Goal: Complete application form

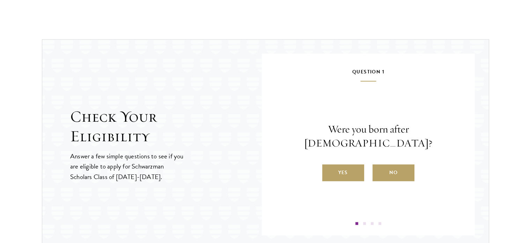
scroll to position [725, 0]
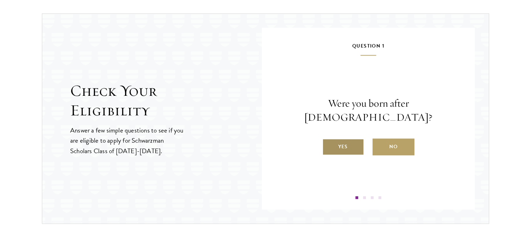
click at [342, 139] on label "Yes" at bounding box center [343, 146] width 42 height 17
click at [329, 139] on input "Yes" at bounding box center [325, 142] width 6 height 6
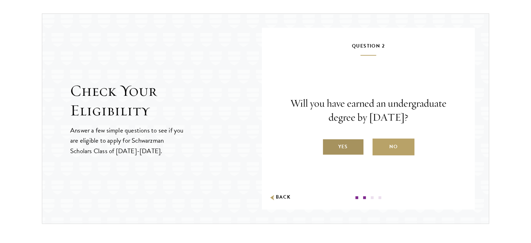
click at [339, 149] on label "Yes" at bounding box center [343, 146] width 42 height 17
click at [329, 145] on input "Yes" at bounding box center [325, 142] width 6 height 6
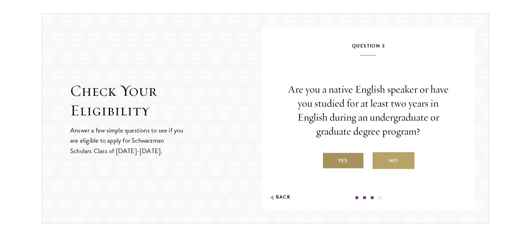
click at [340, 159] on label "Yes" at bounding box center [343, 160] width 42 height 17
click at [329, 159] on input "Yes" at bounding box center [325, 156] width 6 height 6
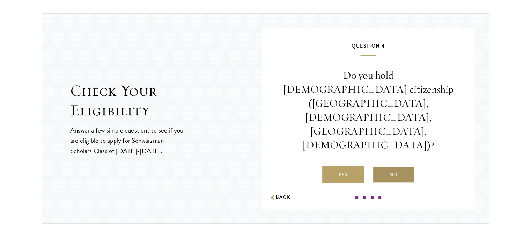
click at [385, 166] on label "No" at bounding box center [394, 174] width 42 height 17
click at [379, 167] on input "No" at bounding box center [376, 170] width 6 height 6
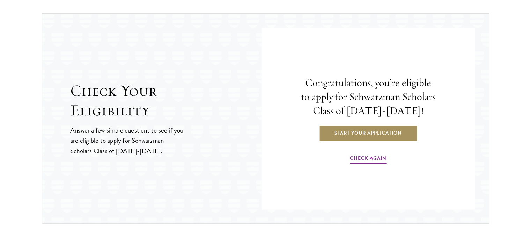
click at [374, 135] on link "Start Your Application" at bounding box center [368, 132] width 99 height 17
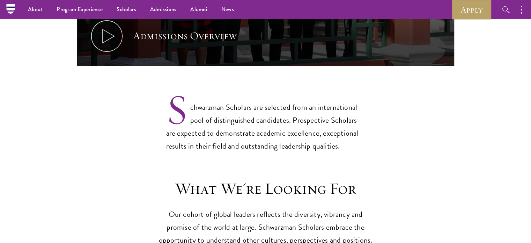
scroll to position [405, 0]
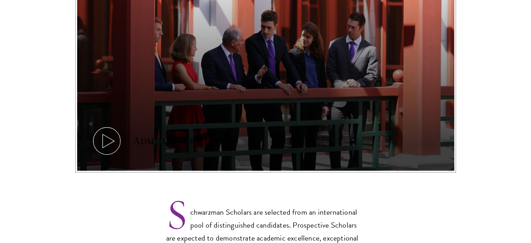
click at [92, 128] on icon at bounding box center [106, 140] width 31 height 31
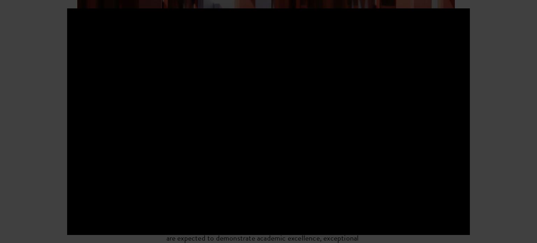
click at [531, 178] on div at bounding box center [268, 121] width 537 height 243
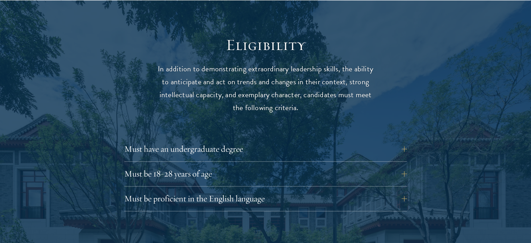
scroll to position [900, 0]
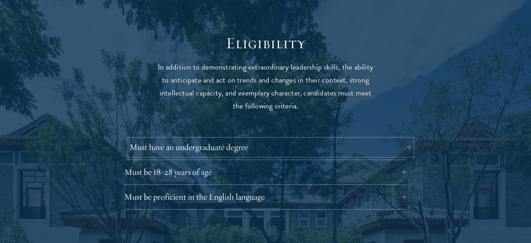
click at [390, 139] on button "Must have an undergraduate degree" at bounding box center [271, 147] width 283 height 17
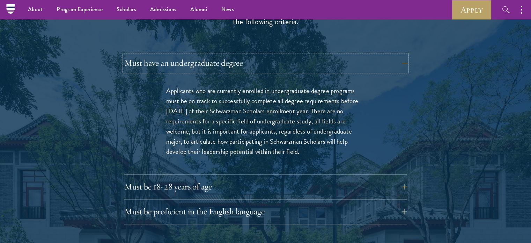
scroll to position [984, 0]
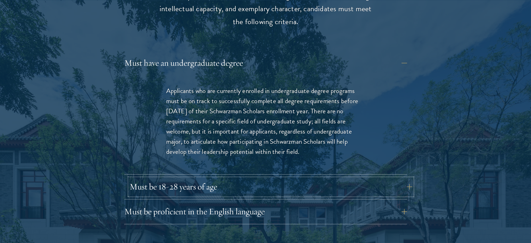
click at [254, 178] on button "Must be 18-28 years of age" at bounding box center [271, 186] width 283 height 17
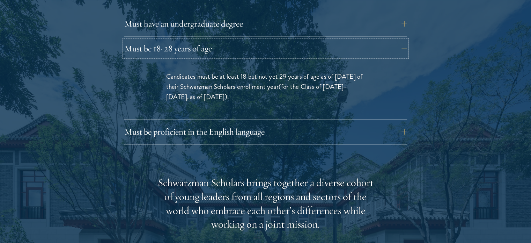
scroll to position [1023, 0]
click at [166, 123] on button "Must be proficient in the English language" at bounding box center [271, 131] width 283 height 17
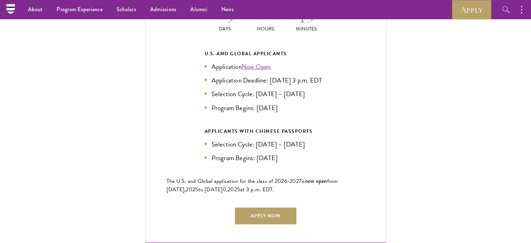
scroll to position [1754, 0]
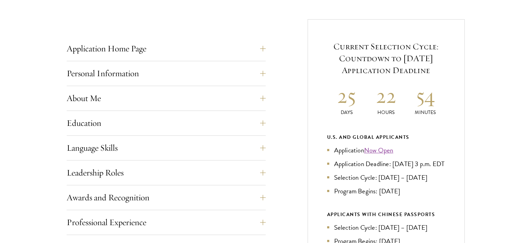
scroll to position [269, 0]
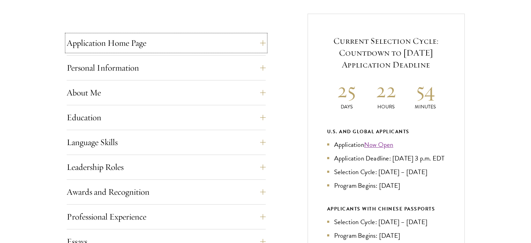
click at [161, 53] on div "Application Home Page The online application form must be completed in English.…" at bounding box center [166, 45] width 199 height 21
click at [163, 68] on button "Personal Information" at bounding box center [171, 67] width 199 height 17
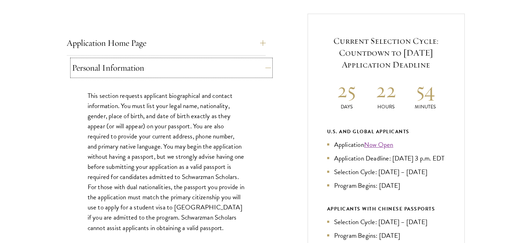
click at [163, 70] on button "Personal Information" at bounding box center [171, 67] width 199 height 17
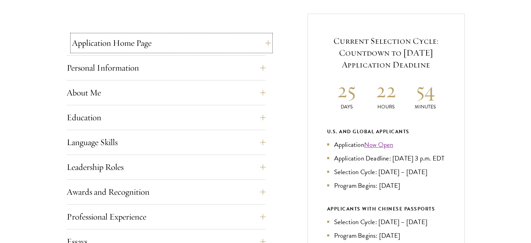
click at [155, 37] on button "Application Home Page" at bounding box center [171, 43] width 199 height 17
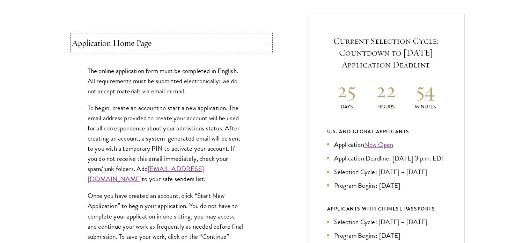
click at [155, 37] on button "Application Home Page" at bounding box center [171, 43] width 199 height 17
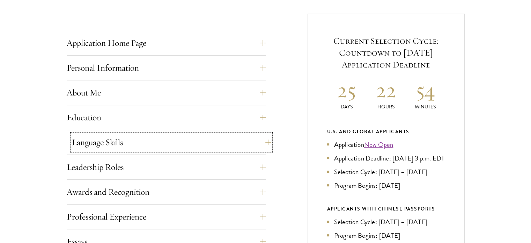
drag, startPoint x: 142, startPoint y: 141, endPoint x: 105, endPoint y: 137, distance: 37.6
click at [105, 137] on button "Language Skills" at bounding box center [171, 142] width 199 height 17
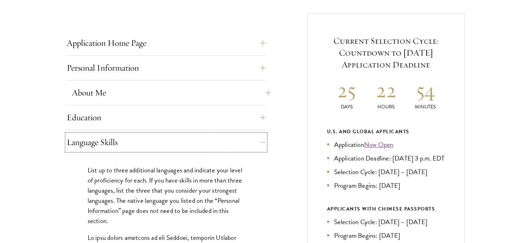
drag, startPoint x: 106, startPoint y: 136, endPoint x: 114, endPoint y: 97, distance: 39.3
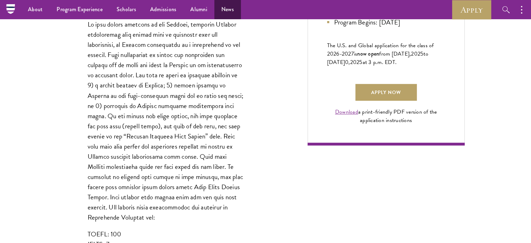
scroll to position [461, 0]
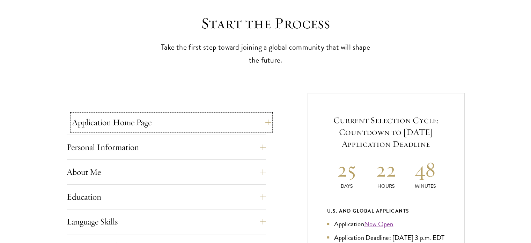
click at [80, 128] on button "Application Home Page" at bounding box center [171, 122] width 199 height 17
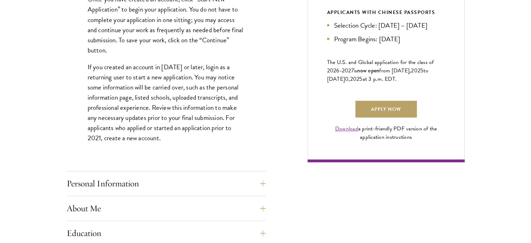
scroll to position [467, 0]
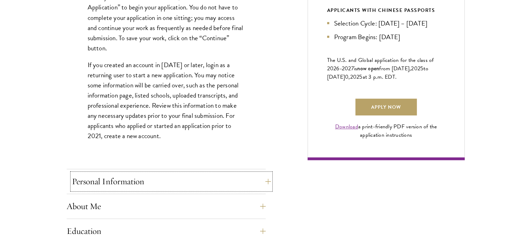
click at [77, 176] on button "Personal Information" at bounding box center [171, 181] width 199 height 17
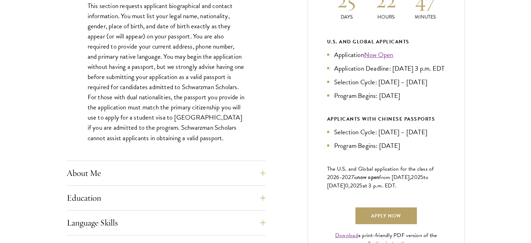
scroll to position [361, 0]
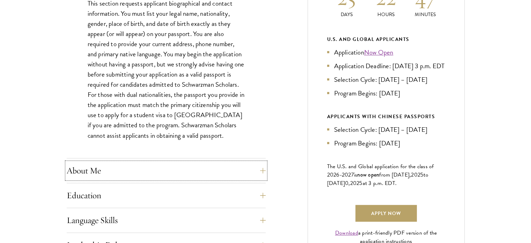
click at [77, 176] on button "About Me" at bounding box center [166, 170] width 199 height 17
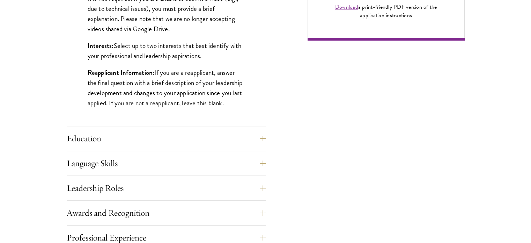
scroll to position [587, 0]
click at [82, 143] on button "Education" at bounding box center [171, 138] width 199 height 17
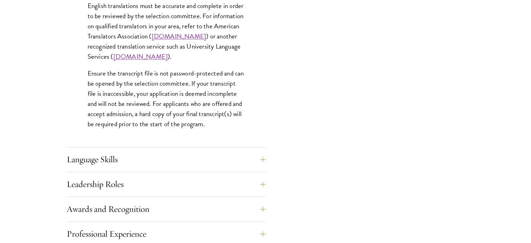
scroll to position [1080, 0]
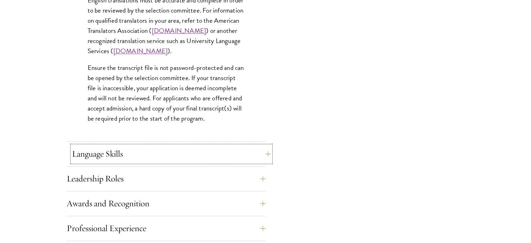
click at [84, 157] on button "Language Skills" at bounding box center [171, 153] width 199 height 17
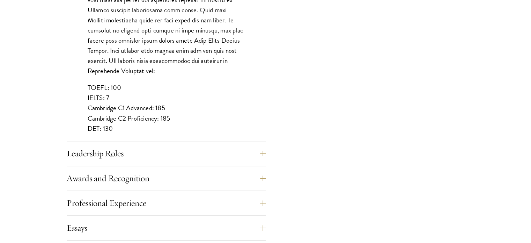
scroll to position [637, 0]
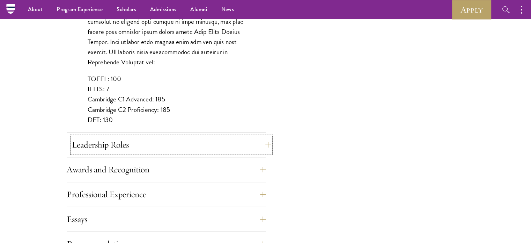
click at [84, 151] on button "Leadership Roles" at bounding box center [171, 144] width 199 height 17
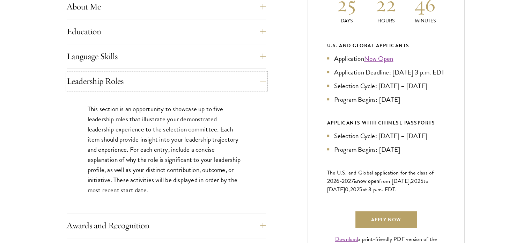
scroll to position [356, 0]
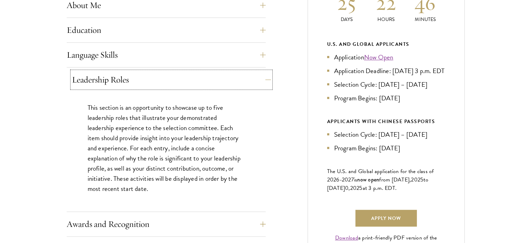
click at [81, 78] on button "Leadership Roles" at bounding box center [171, 79] width 199 height 17
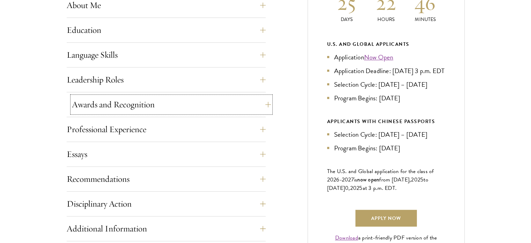
click at [85, 109] on button "Awards and Recognition" at bounding box center [171, 104] width 199 height 17
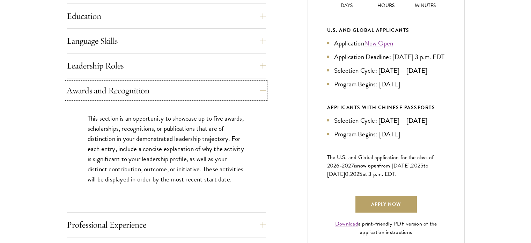
scroll to position [370, 0]
click at [52, 166] on div "Start the Process Take the first step toward joining a global community that wi…" at bounding box center [265, 134] width 531 height 603
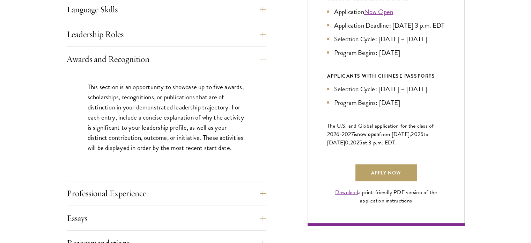
scroll to position [402, 0]
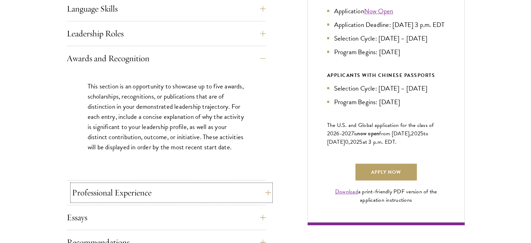
click at [75, 194] on button "Professional Experience" at bounding box center [171, 192] width 199 height 17
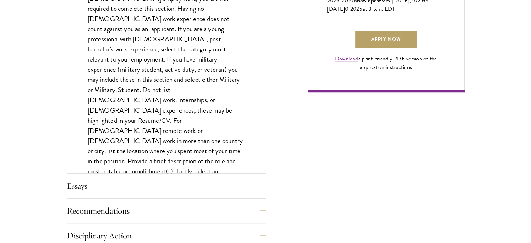
scroll to position [536, 0]
click at [95, 175] on div "Application Home Page The online application form must be completed in English.…" at bounding box center [166, 70] width 199 height 604
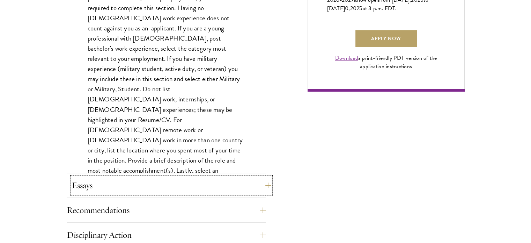
click at [95, 180] on button "Essays" at bounding box center [171, 185] width 199 height 17
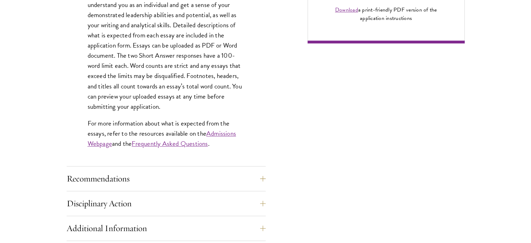
scroll to position [584, 0]
click at [95, 180] on button "Recommendations" at bounding box center [166, 178] width 199 height 17
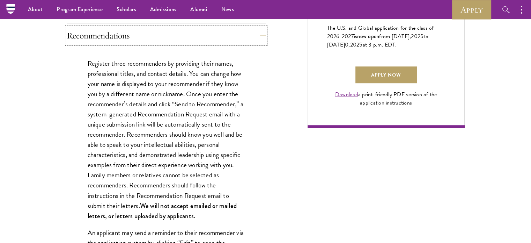
scroll to position [493, 0]
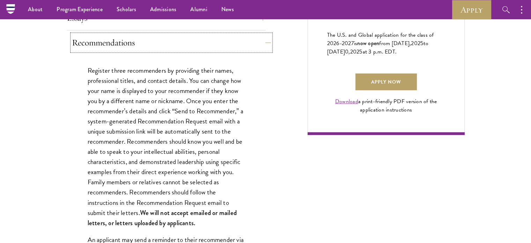
click at [98, 49] on button "Recommendations" at bounding box center [171, 42] width 199 height 17
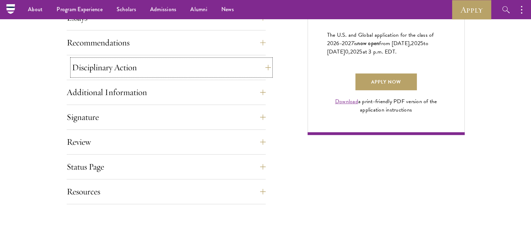
click at [95, 68] on button "Disciplinary Action" at bounding box center [171, 67] width 199 height 17
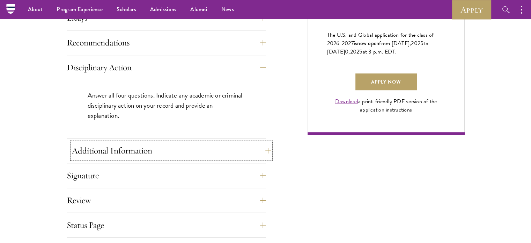
click at [85, 147] on button "Additional Information" at bounding box center [171, 150] width 199 height 17
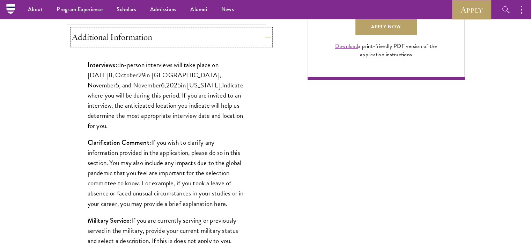
scroll to position [547, 0]
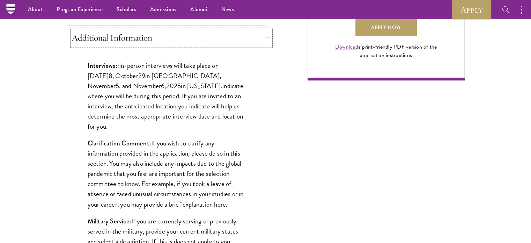
click at [119, 37] on button "Additional Information" at bounding box center [171, 37] width 199 height 17
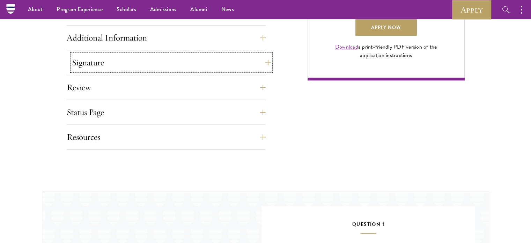
click at [106, 65] on button "Signature" at bounding box center [171, 62] width 199 height 17
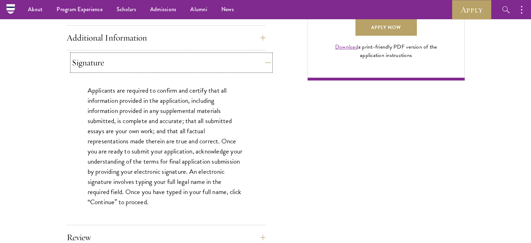
click at [106, 65] on button "Signature" at bounding box center [171, 62] width 199 height 17
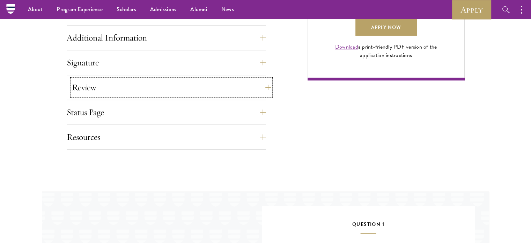
click at [97, 93] on button "Review" at bounding box center [171, 87] width 199 height 17
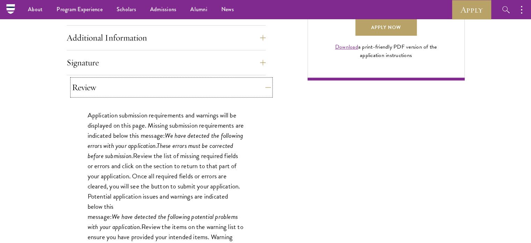
click at [97, 93] on button "Review" at bounding box center [171, 87] width 199 height 17
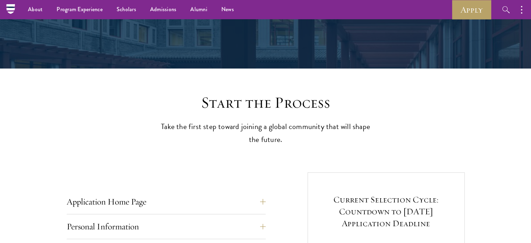
scroll to position [0, 0]
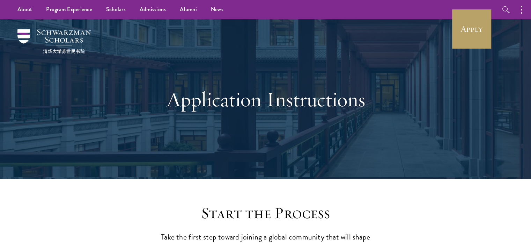
drag, startPoint x: 470, startPoint y: 0, endPoint x: 388, endPoint y: 26, distance: 85.5
click at [388, 26] on div "Application Instructions" at bounding box center [265, 99] width 461 height 160
